Goal: Complete application form

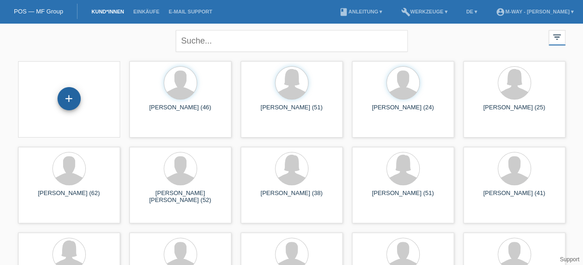
click at [77, 103] on div "+" at bounding box center [69, 98] width 23 height 23
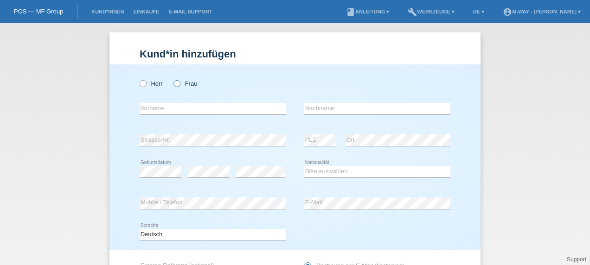
click at [172, 79] on icon at bounding box center [172, 79] width 0 height 0
click at [173, 85] on input "Frau" at bounding box center [176, 83] width 6 height 6
radio input "true"
click at [183, 109] on input "text" at bounding box center [213, 109] width 146 height 12
type input "[PERSON_NAME]"
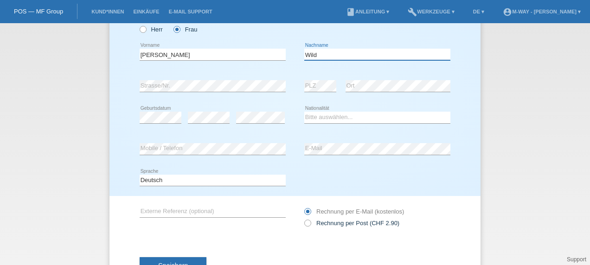
scroll to position [55, 0]
type input "Wild"
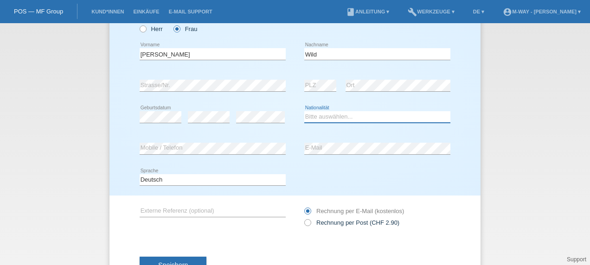
click at [340, 119] on select "Bitte auswählen... Schweiz Deutschland Liechtenstein Österreich ------------ Af…" at bounding box center [377, 116] width 146 height 11
select select "CH"
click at [304, 111] on select "Bitte auswählen... Schweiz Deutschland Liechtenstein Österreich ------------ Af…" at bounding box center [377, 116] width 146 height 11
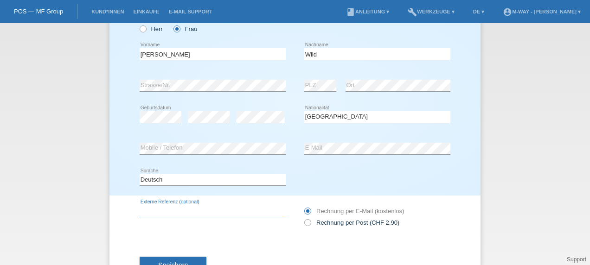
click at [162, 213] on input "text" at bounding box center [213, 211] width 146 height 12
type input "KOU87R30"
click at [345, 191] on div "Deutsch Français Italiano English error Sprache" at bounding box center [295, 181] width 311 height 32
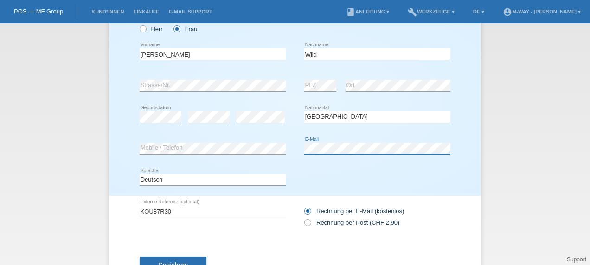
scroll to position [90, 0]
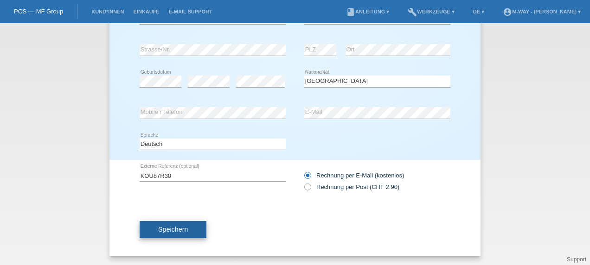
click at [180, 229] on span "Speichern" at bounding box center [173, 229] width 30 height 7
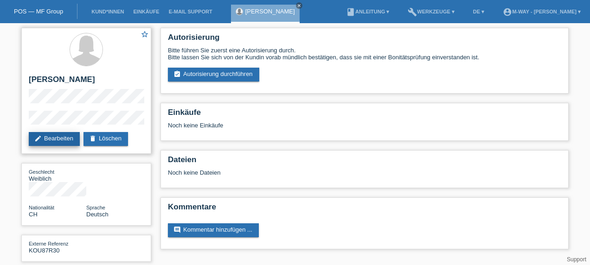
click at [48, 142] on link "edit Bearbeiten" at bounding box center [54, 139] width 51 height 14
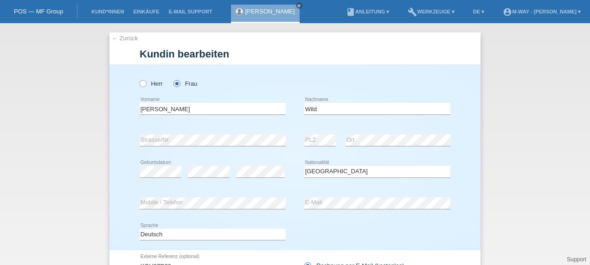
select select "CH"
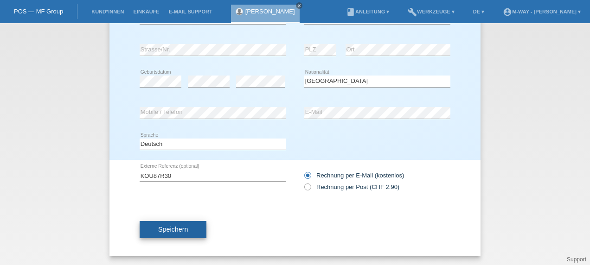
click at [191, 225] on button "Speichern" at bounding box center [173, 230] width 67 height 18
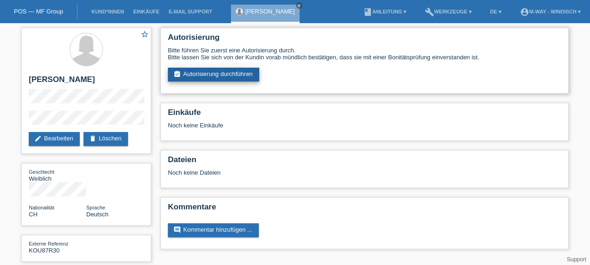
click at [238, 71] on link "assignment_turned_in Autorisierung durchführen" at bounding box center [213, 75] width 91 height 14
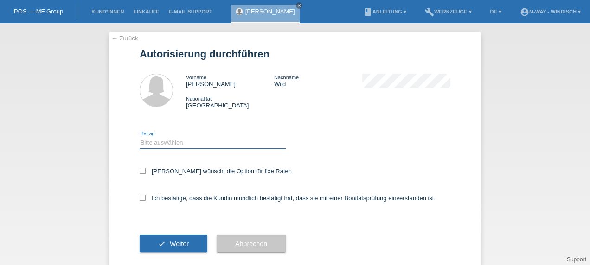
click at [223, 146] on select "Bitte auswählen CHF 1.00 - CHF 499.00 CHF 500.00 - CHF 1'999.00 CHF 2'000.00 - …" at bounding box center [213, 142] width 146 height 11
select select "3"
click at [140, 137] on select "Bitte auswählen CHF 1.00 - CHF 499.00 CHF 500.00 - CHF 1'999.00 CHF 2'000.00 - …" at bounding box center [213, 142] width 146 height 11
click at [140, 171] on icon at bounding box center [143, 171] width 6 height 6
click at [140, 171] on input "Kundin wünscht die Option für fixe Raten" at bounding box center [143, 171] width 6 height 6
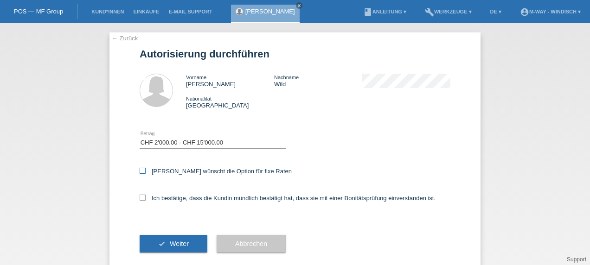
checkbox input "true"
click at [140, 199] on icon at bounding box center [143, 198] width 6 height 6
click at [140, 199] on input "Ich bestätige, dass die Kundin mündlich bestätigt hat, dass sie mit einer Bonit…" at bounding box center [143, 198] width 6 height 6
checkbox input "true"
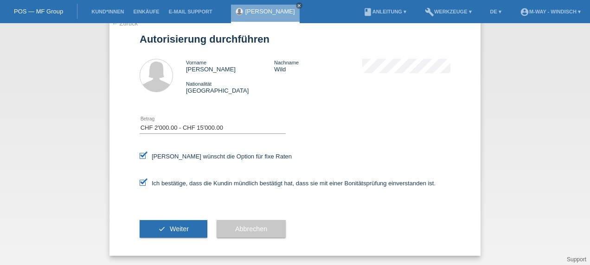
click at [140, 155] on icon at bounding box center [143, 156] width 6 height 6
click at [140, 155] on input "Kundin wünscht die Option für fixe Raten" at bounding box center [143, 156] width 6 height 6
checkbox input "false"
click at [170, 224] on button "check Weiter" at bounding box center [174, 229] width 68 height 18
